Goal: Check status: Check status

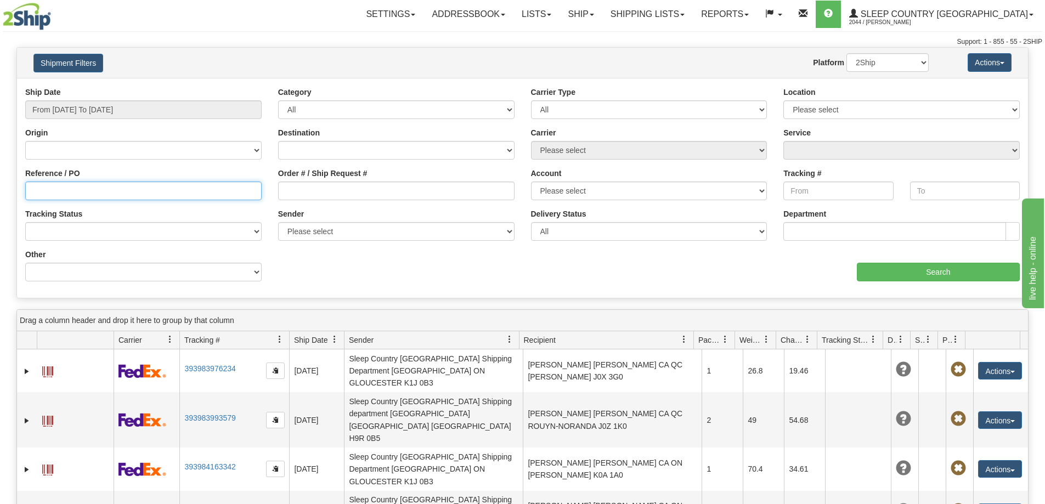
click at [165, 197] on input "Reference / PO" at bounding box center [143, 191] width 236 height 19
paste input "1060451"
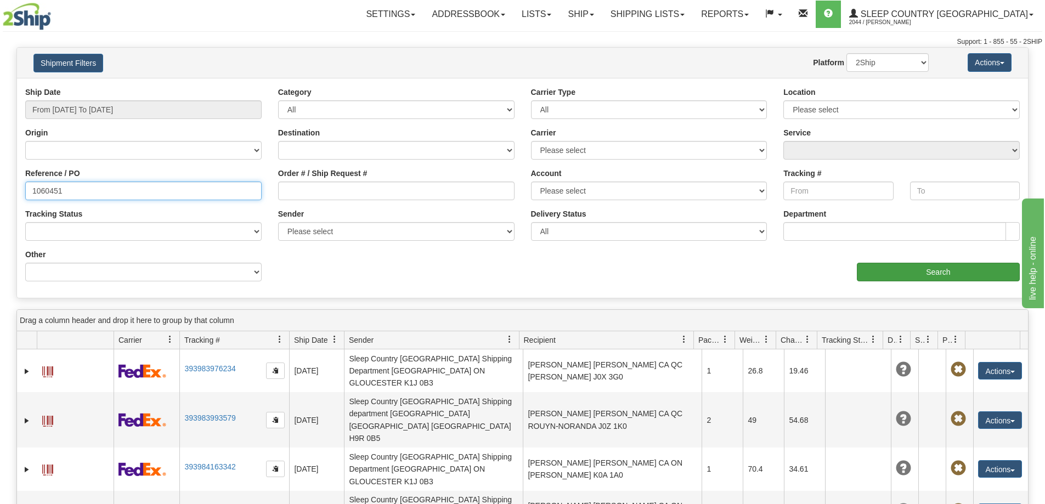
type input "1060451"
click at [870, 268] on input "Search" at bounding box center [938, 272] width 163 height 19
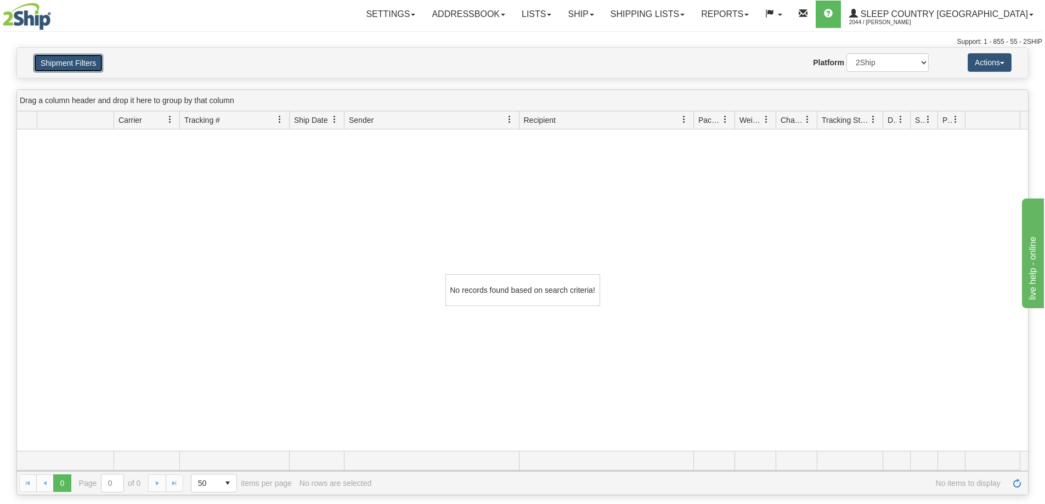
click at [76, 64] on button "Shipment Filters" at bounding box center [68, 63] width 70 height 19
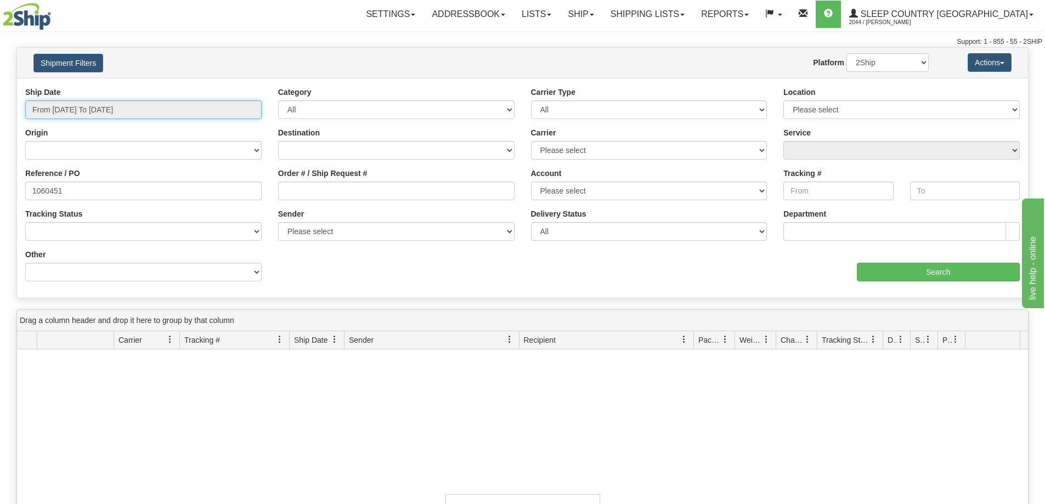
click at [129, 109] on input "From [DATE] To [DATE]" at bounding box center [143, 109] width 236 height 19
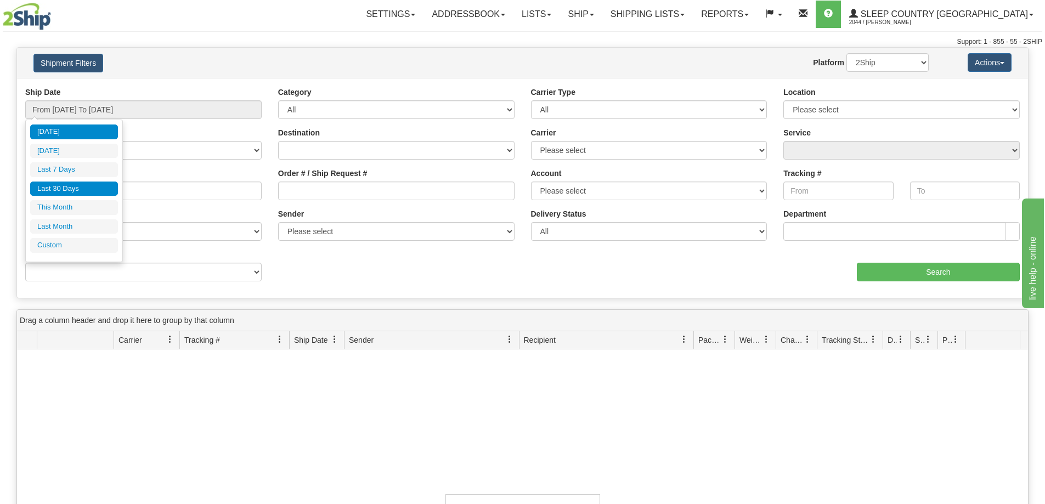
click at [78, 188] on li "Last 30 Days" at bounding box center [74, 189] width 88 height 15
type input "From [DATE] To [DATE]"
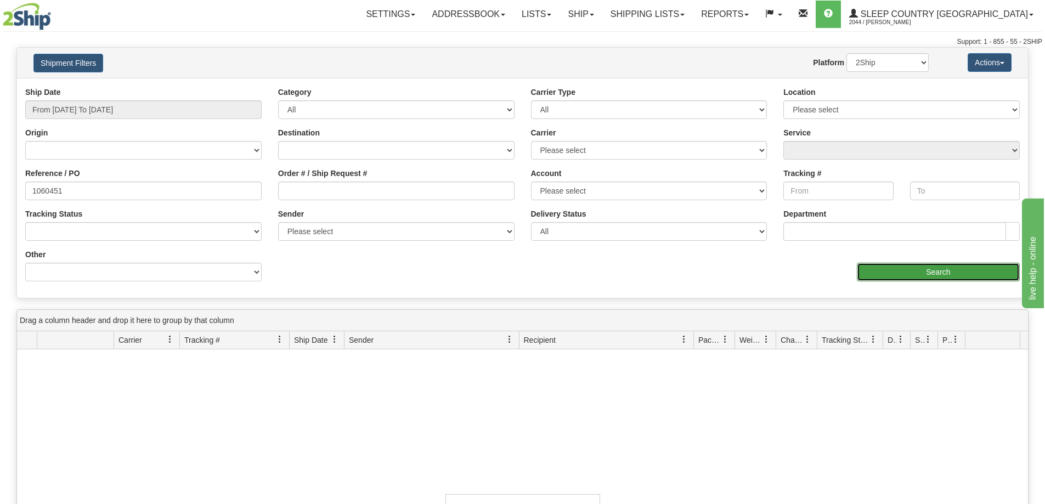
click at [932, 269] on input "Search" at bounding box center [938, 272] width 163 height 19
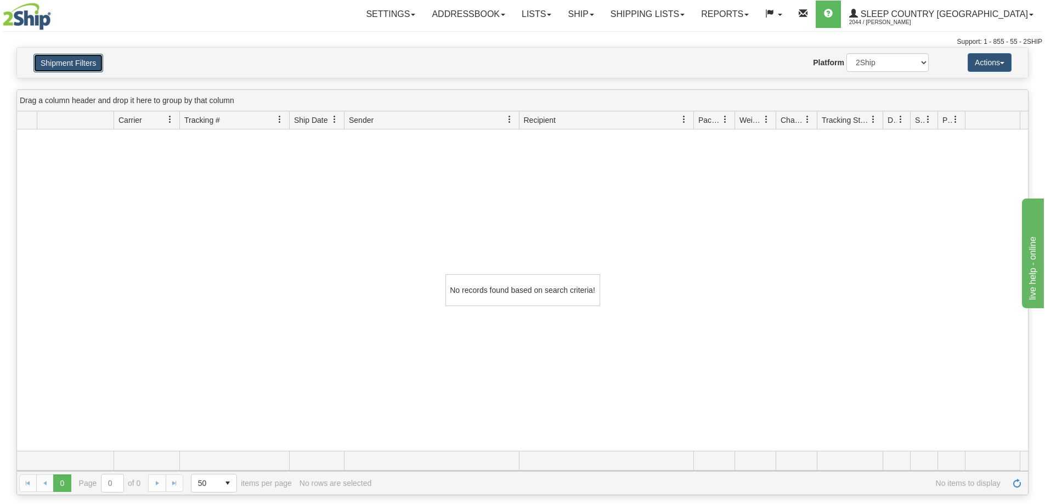
click at [92, 65] on button "Shipment Filters" at bounding box center [68, 63] width 70 height 19
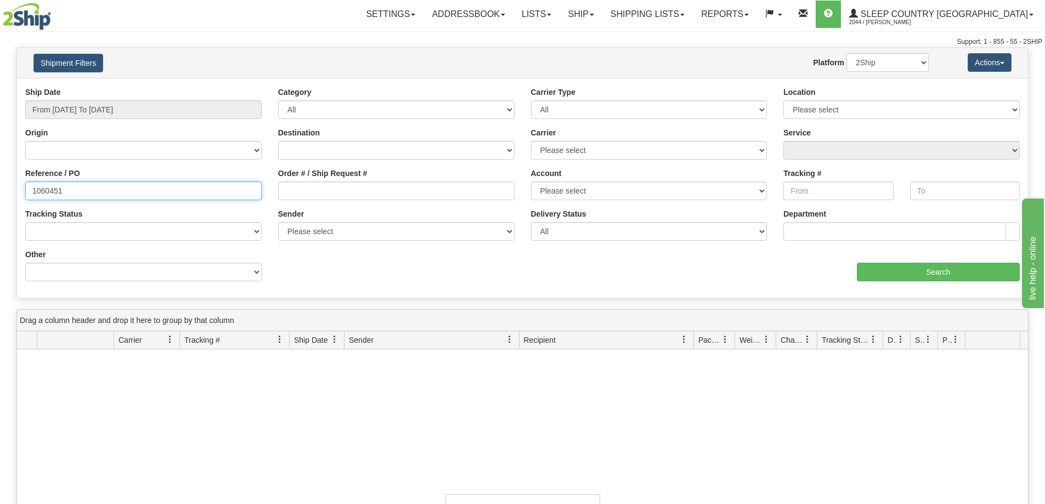
click at [90, 195] on input "1060451" at bounding box center [143, 191] width 236 height 19
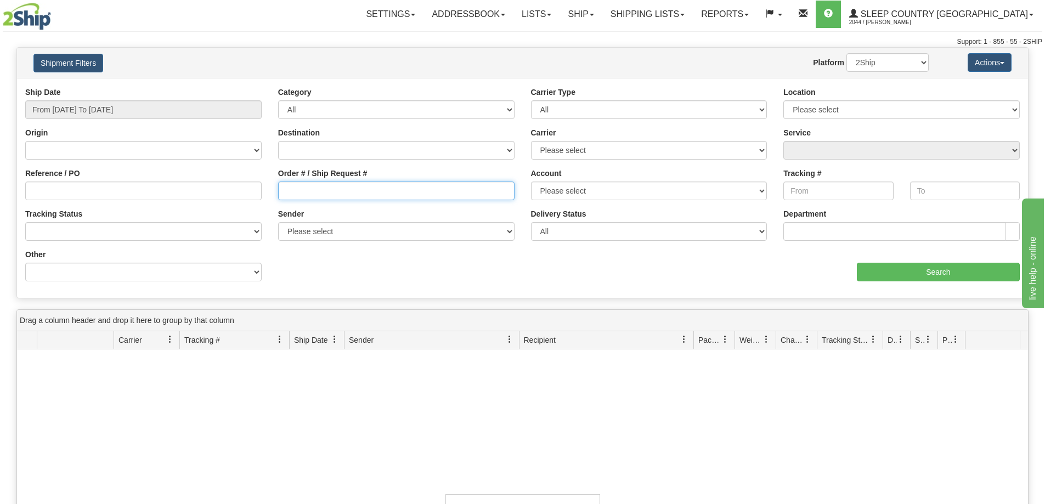
click at [367, 190] on input "Order # / Ship Request #" at bounding box center [396, 191] width 236 height 19
paste input "1060451"
type input "1060451"
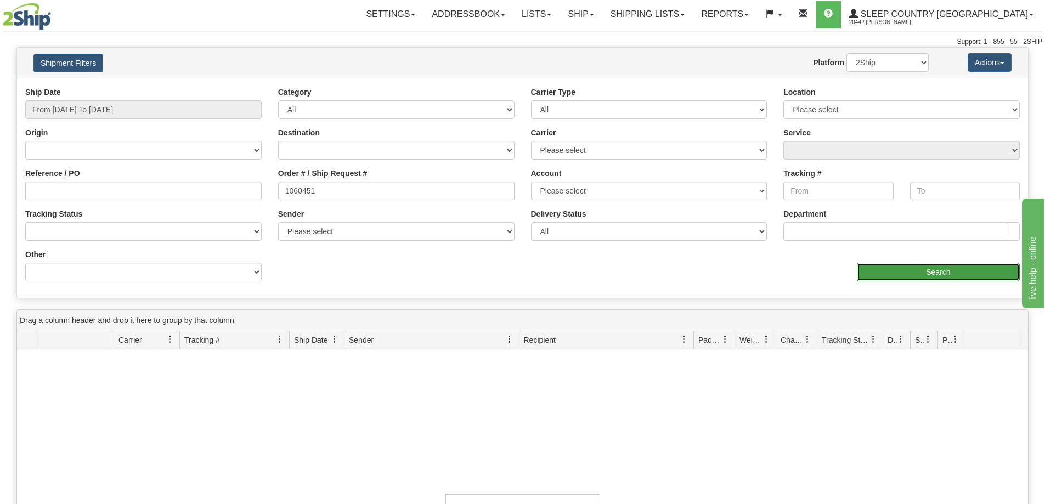
click at [887, 271] on input "Search" at bounding box center [938, 272] width 163 height 19
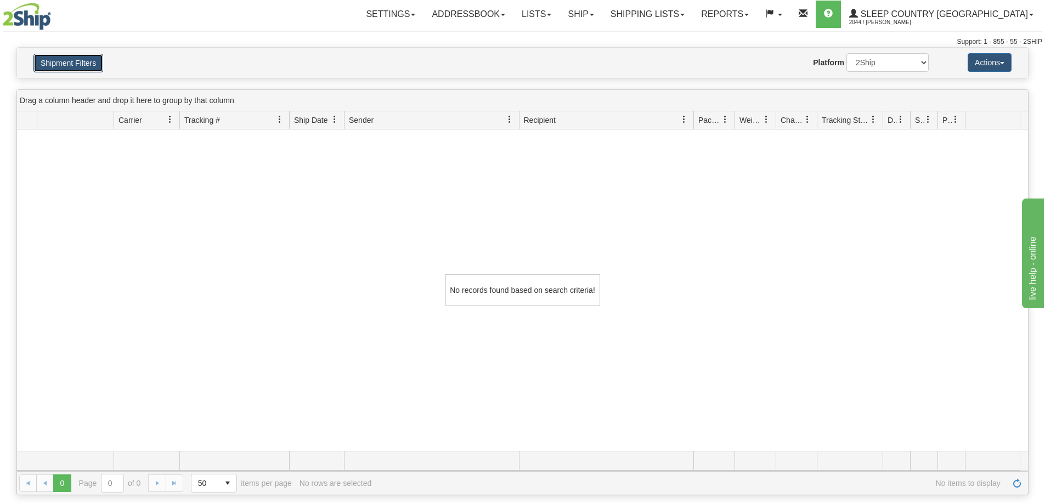
click at [82, 66] on button "Shipment Filters" at bounding box center [68, 63] width 70 height 19
